Goal: Task Accomplishment & Management: Manage account settings

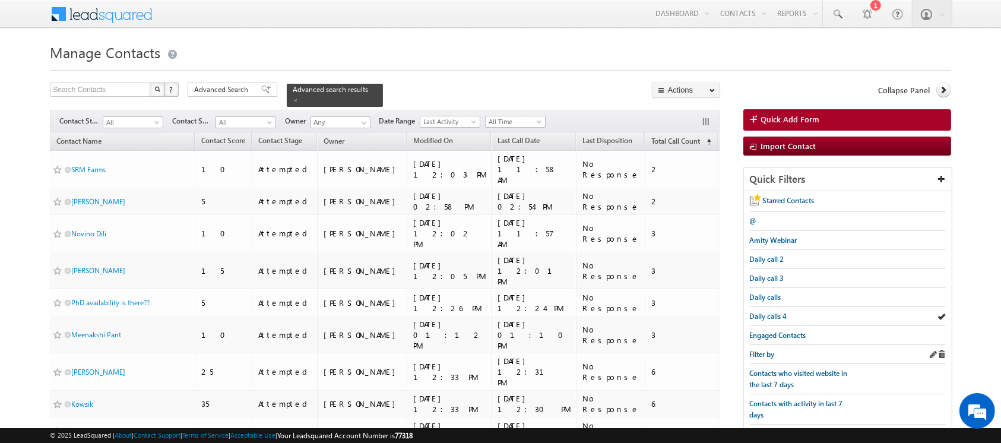
scroll to position [138, 0]
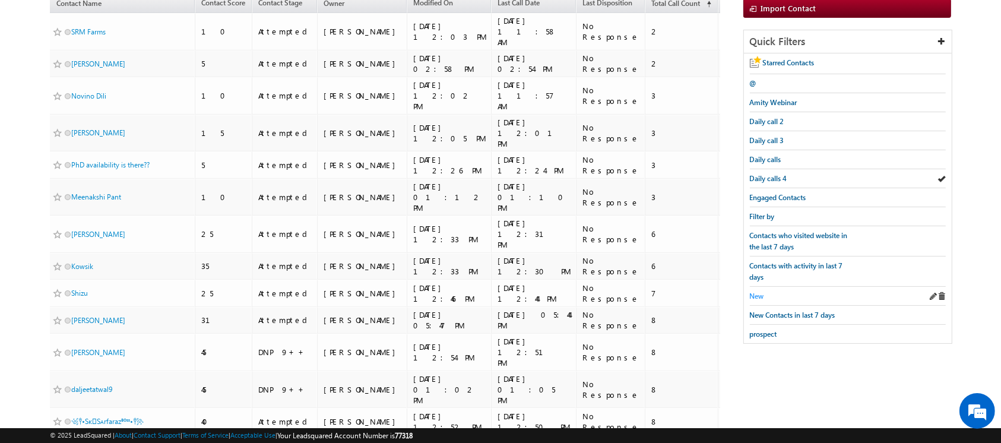
click at [760, 292] on span "New" at bounding box center [757, 296] width 14 height 9
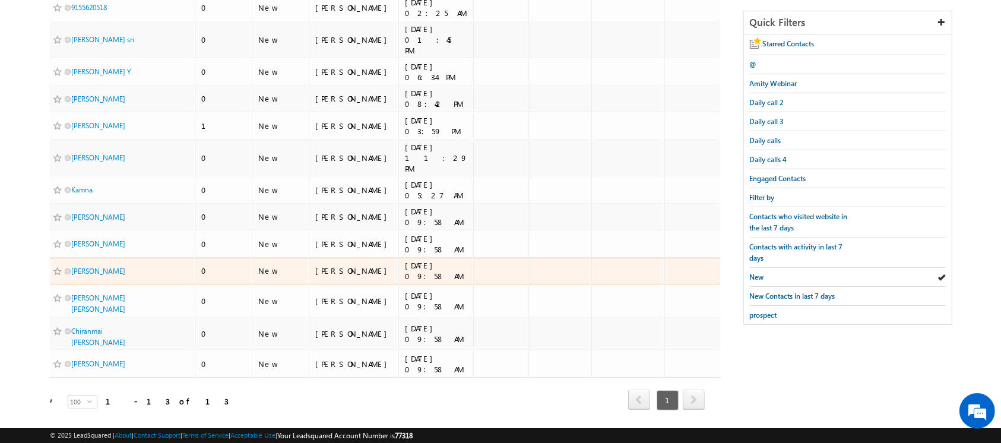
scroll to position [156, 0]
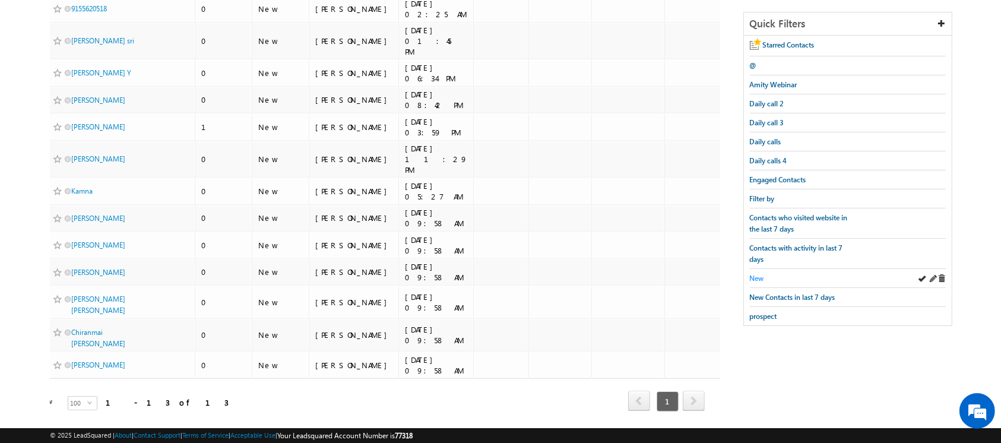
click at [757, 274] on span "New" at bounding box center [757, 278] width 14 height 9
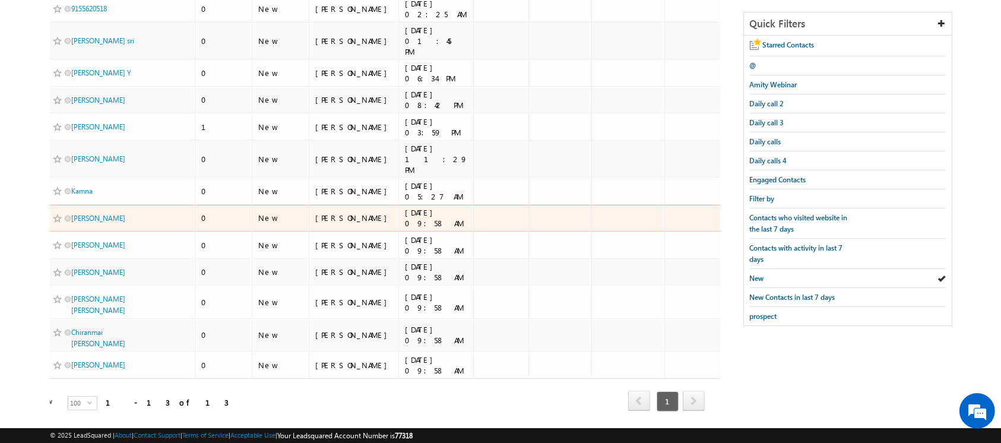
scroll to position [0, 0]
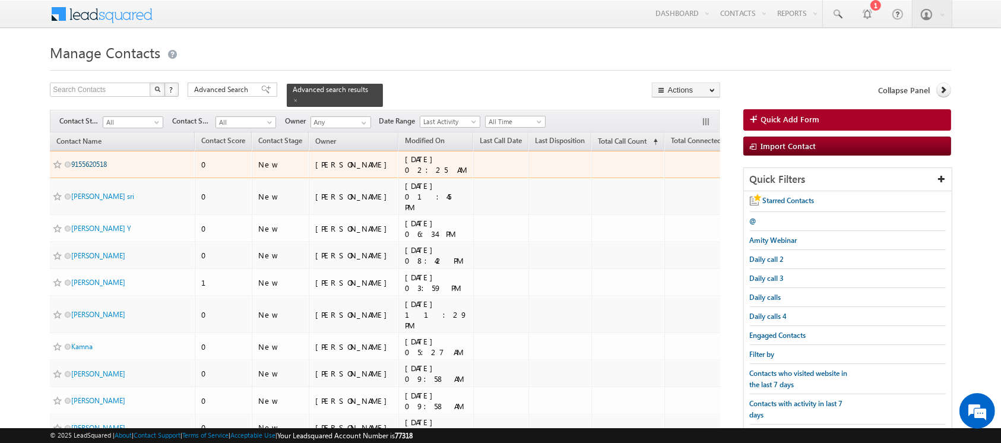
click at [97, 160] on link "9155620518" at bounding box center [89, 164] width 36 height 9
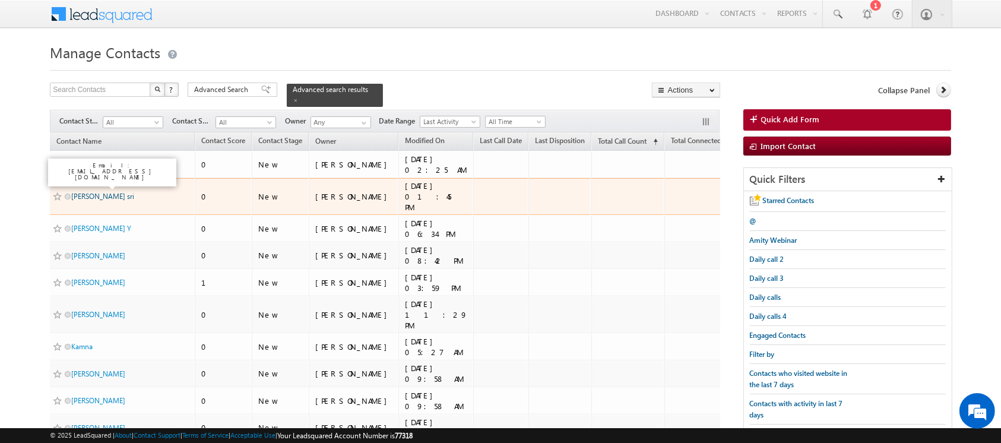
click at [110, 192] on link "[PERSON_NAME] sri" at bounding box center [102, 196] width 63 height 9
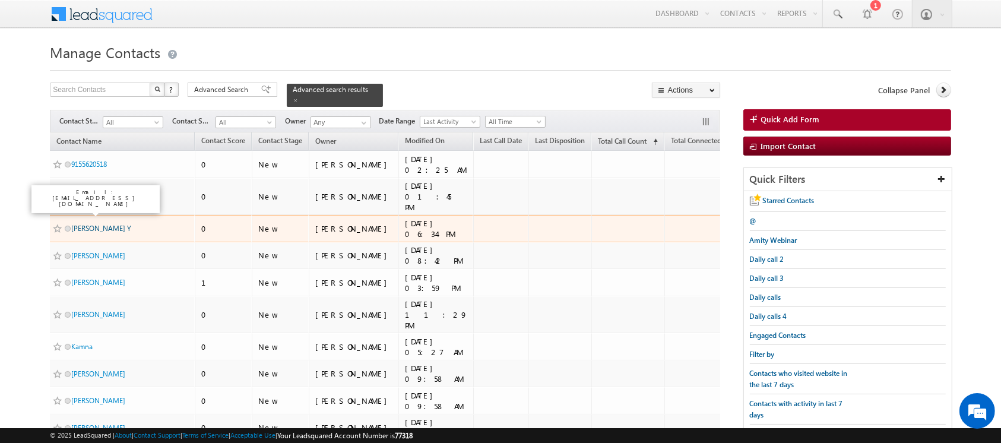
click at [90, 224] on link "[PERSON_NAME] Y" at bounding box center [101, 228] width 60 height 9
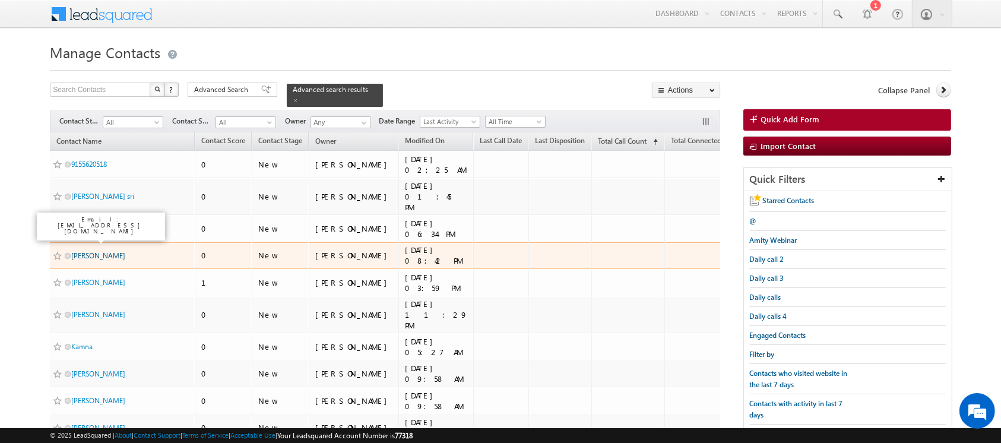
click at [86, 251] on link "[PERSON_NAME]" at bounding box center [98, 255] width 54 height 9
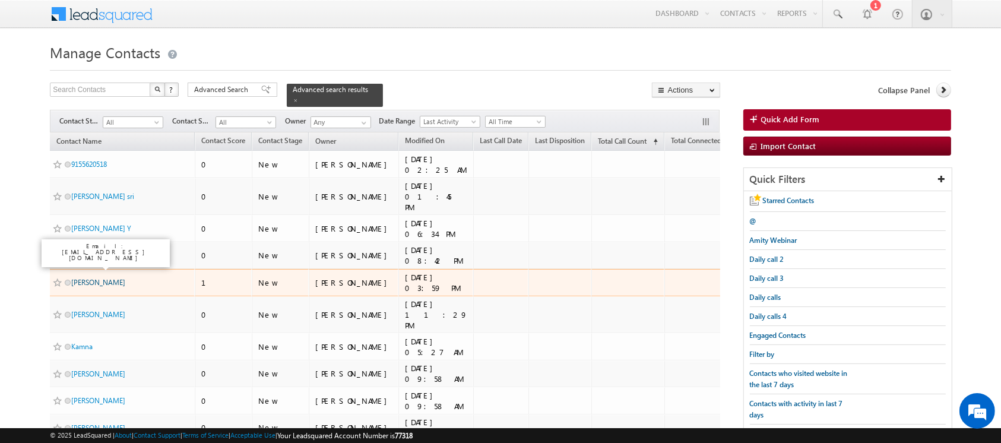
click at [94, 278] on link "[PERSON_NAME]" at bounding box center [98, 282] width 54 height 9
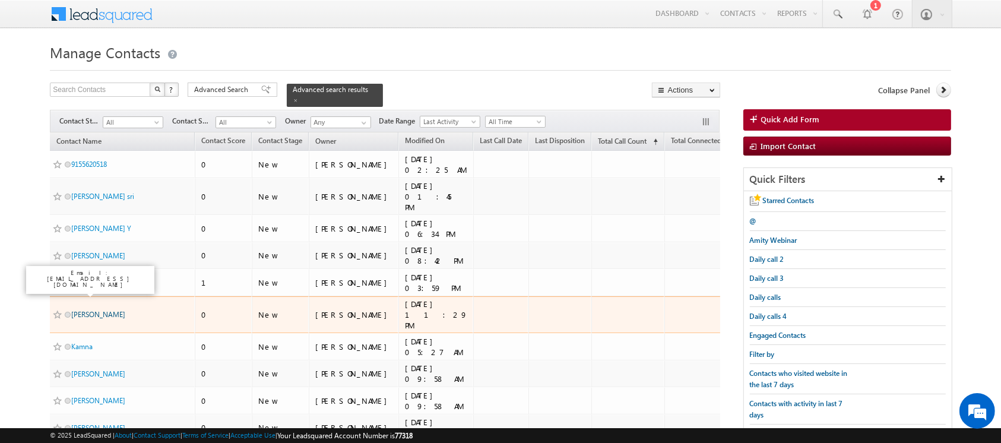
click at [83, 310] on link "[PERSON_NAME]" at bounding box center [98, 314] width 54 height 9
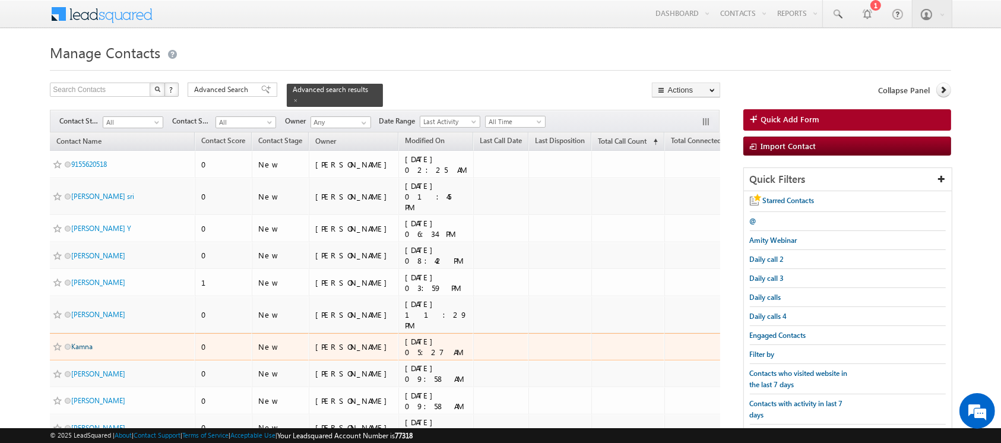
click at [80, 342] on link "Kamna" at bounding box center [81, 346] width 21 height 9
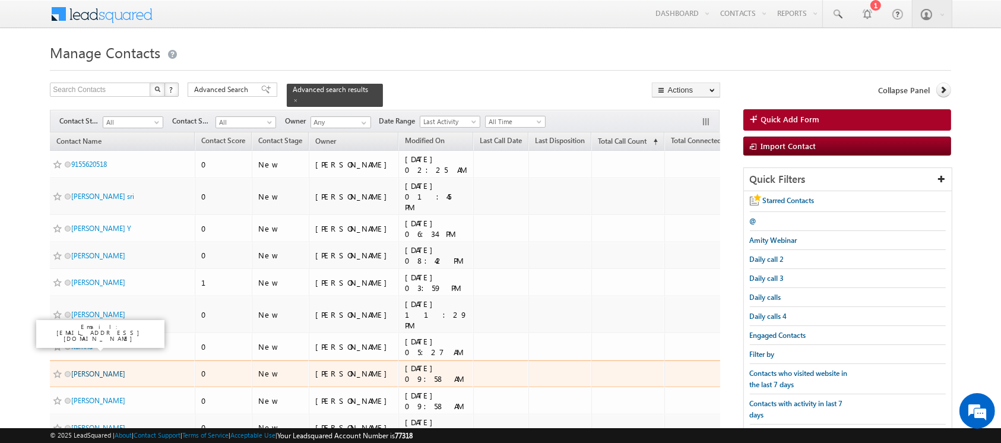
click at [101, 369] on link "[PERSON_NAME]" at bounding box center [98, 373] width 54 height 9
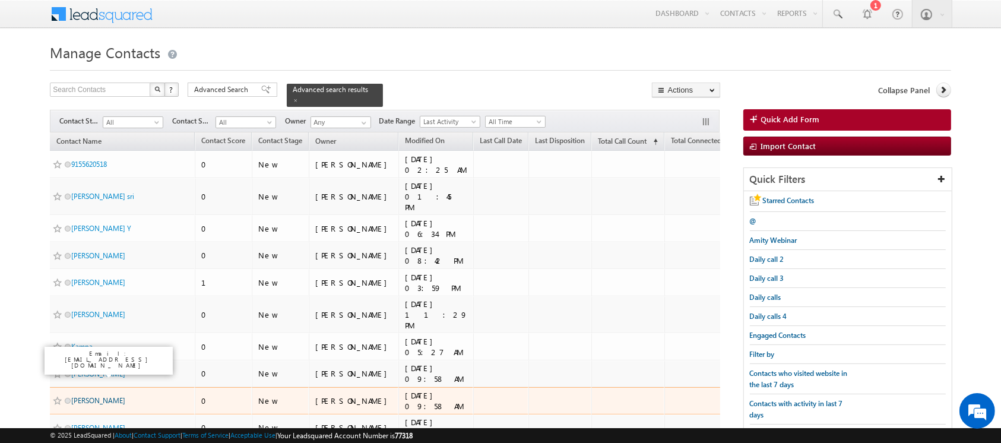
click at [109, 396] on link "[PERSON_NAME]" at bounding box center [98, 400] width 54 height 9
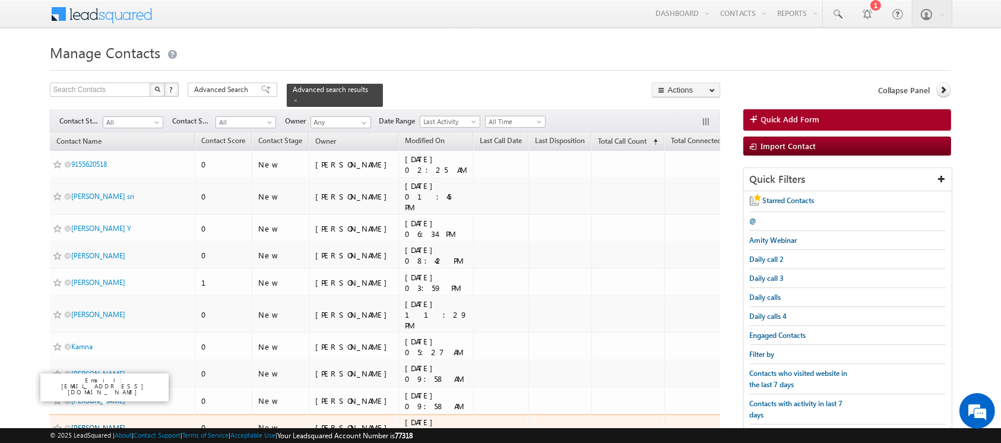
click at [103, 423] on link "[PERSON_NAME]" at bounding box center [98, 427] width 54 height 9
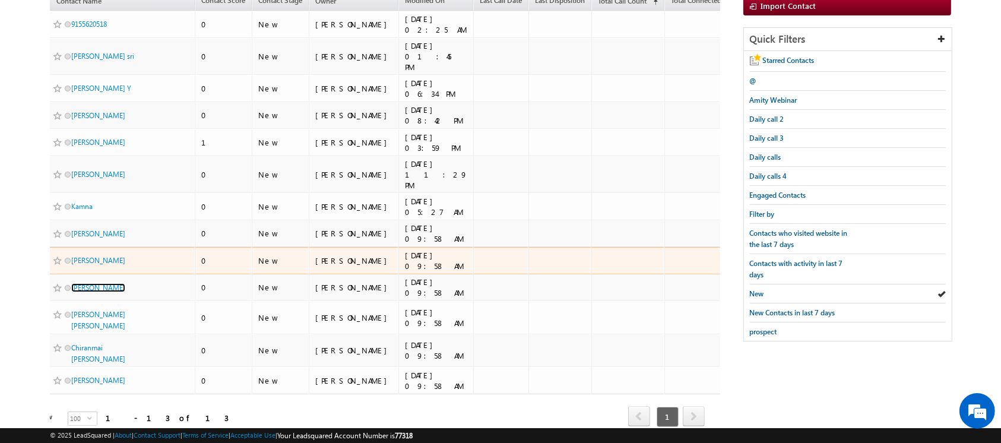
scroll to position [141, 0]
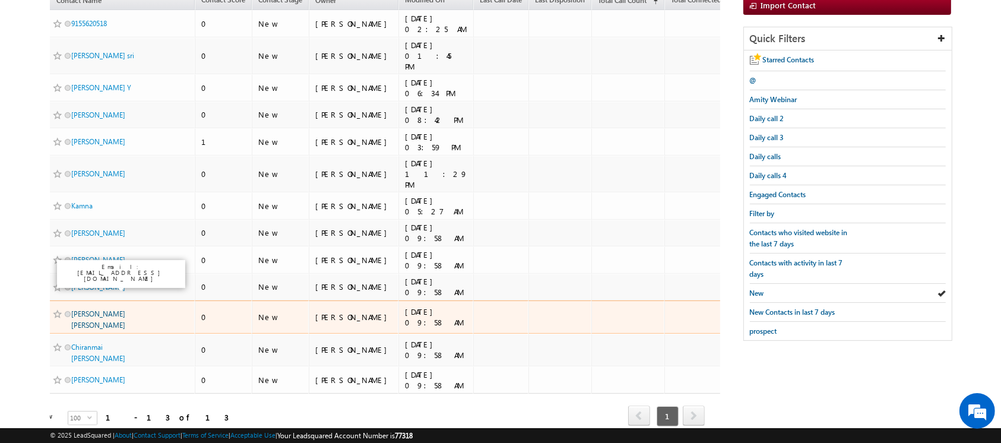
click at [83, 309] on link "[PERSON_NAME] [PERSON_NAME]" at bounding box center [98, 319] width 54 height 20
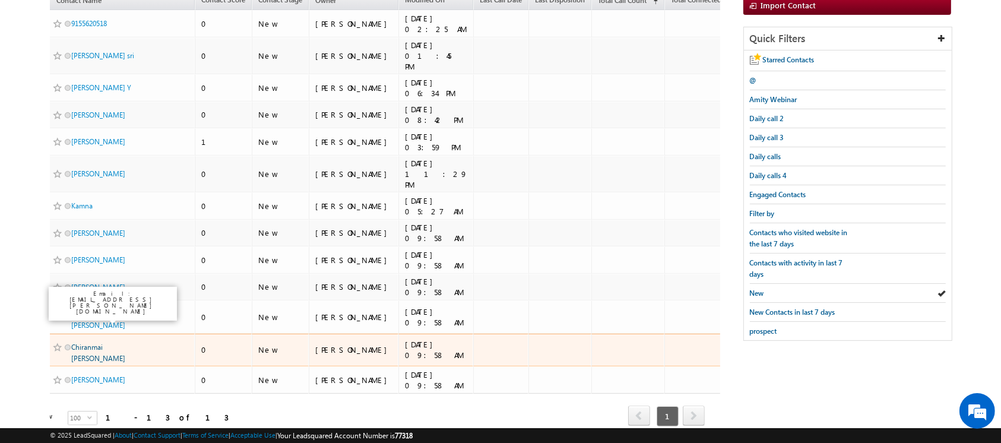
click at [95, 343] on link "Chiranmai [PERSON_NAME]" at bounding box center [98, 353] width 54 height 20
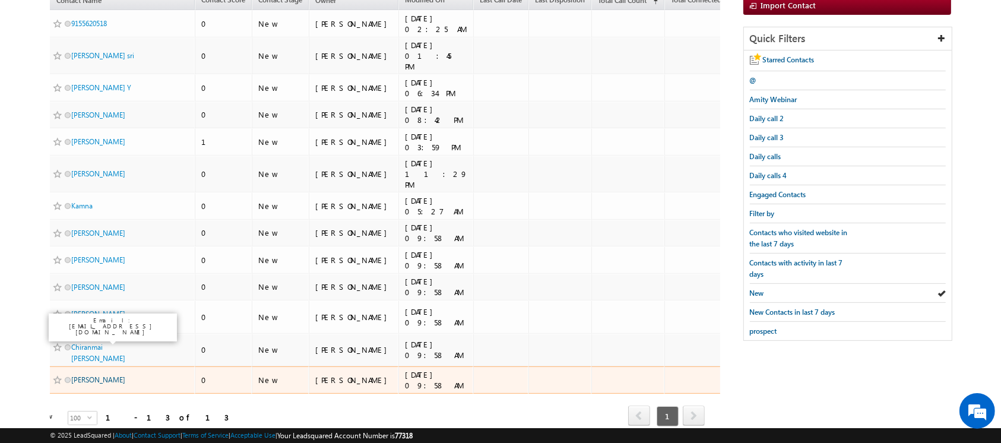
click at [98, 375] on link "[PERSON_NAME]" at bounding box center [98, 379] width 54 height 9
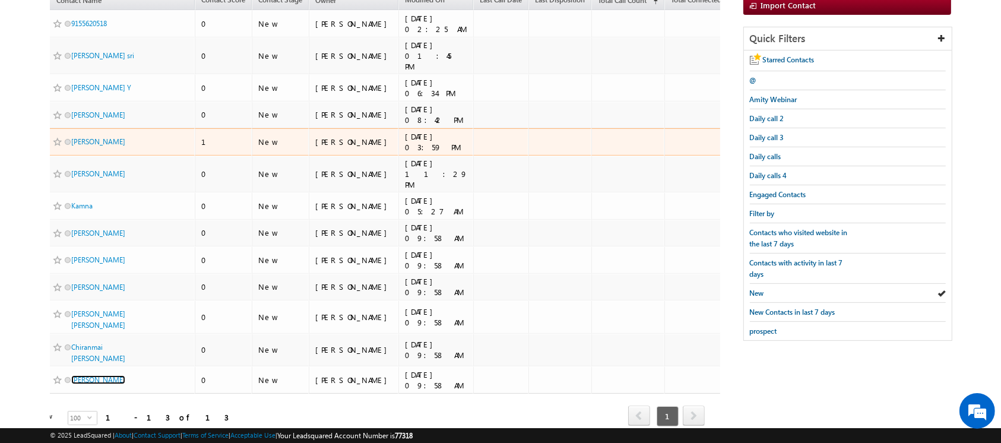
scroll to position [0, 0]
